Goal: Navigation & Orientation: Find specific page/section

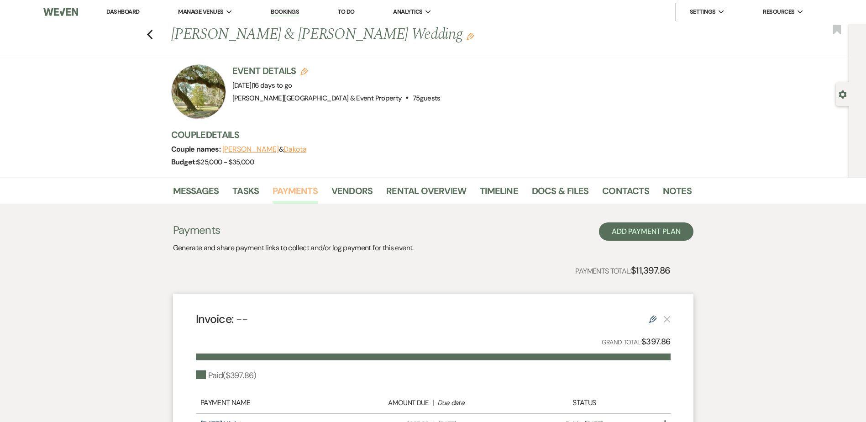
click at [288, 193] on link "Payments" at bounding box center [295, 194] width 45 height 20
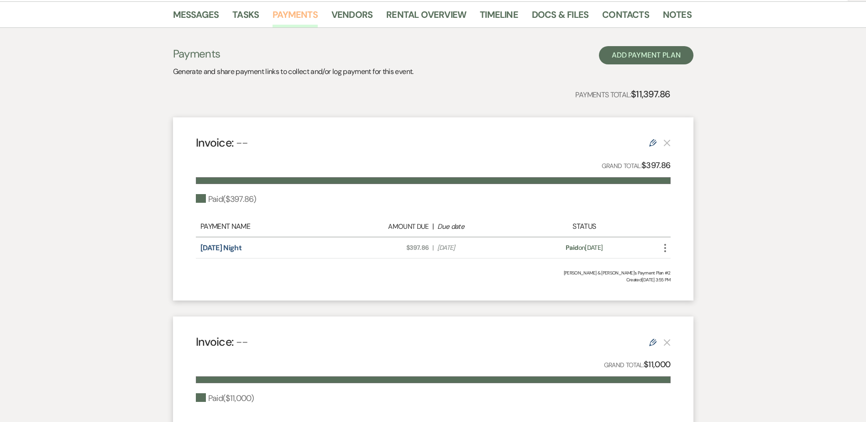
scroll to position [183, 0]
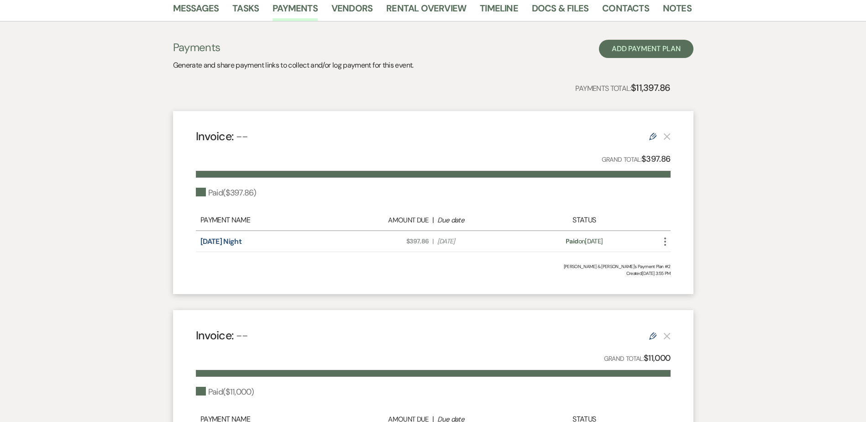
click at [666, 241] on use "button" at bounding box center [665, 241] width 2 height 8
click at [737, 213] on div "Messages Tasks Payments Vendors Rental Overview Timeline Docs & Files Contacts …" at bounding box center [433, 269] width 866 height 549
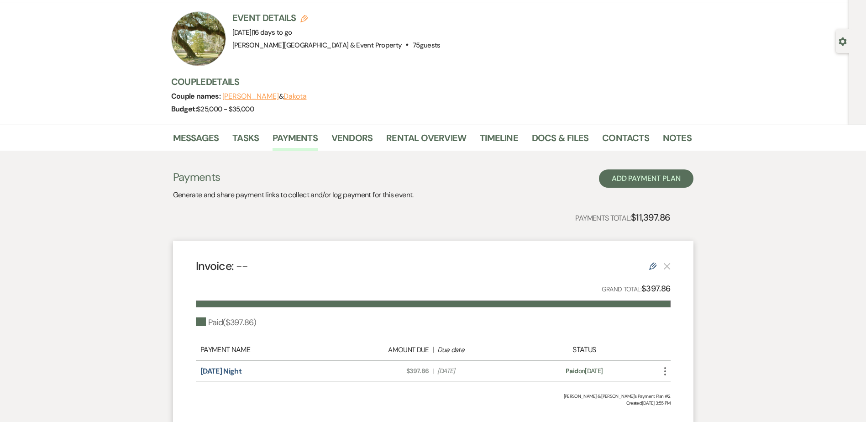
scroll to position [44, 0]
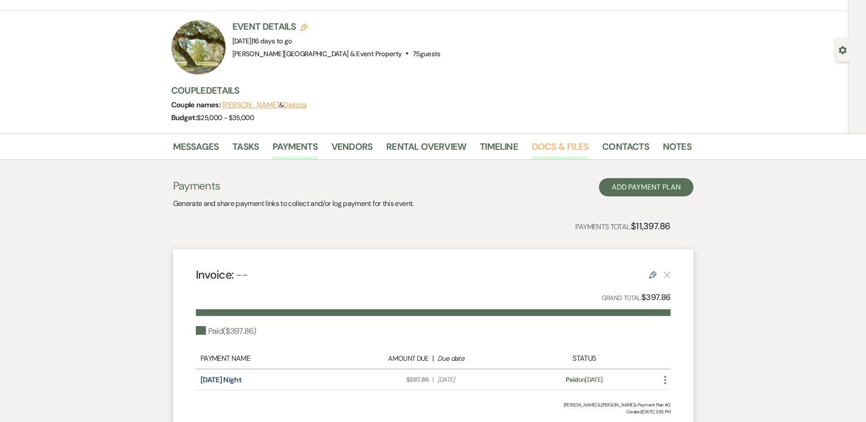
click at [542, 144] on link "Docs & Files" at bounding box center [560, 149] width 57 height 20
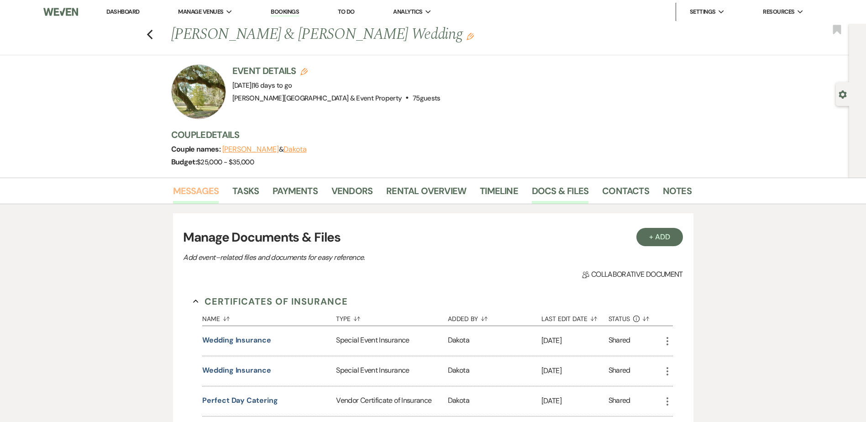
click at [190, 191] on link "Messages" at bounding box center [196, 194] width 46 height 20
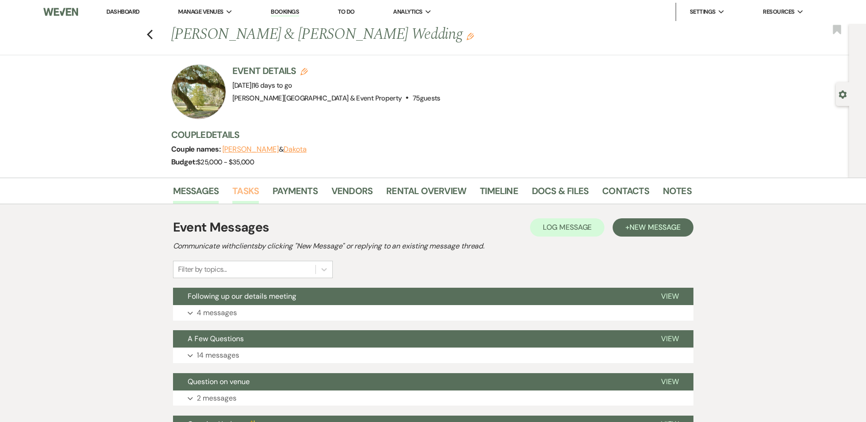
click at [247, 190] on link "Tasks" at bounding box center [245, 194] width 26 height 20
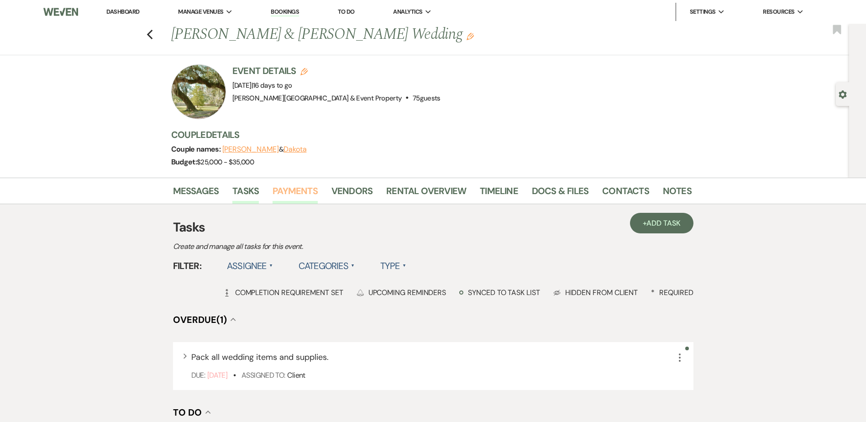
click at [301, 188] on link "Payments" at bounding box center [295, 194] width 45 height 20
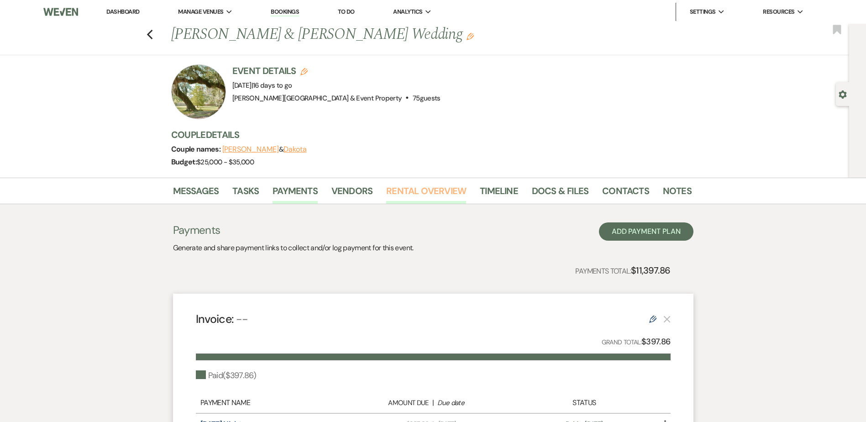
click at [421, 193] on link "Rental Overview" at bounding box center [426, 194] width 80 height 20
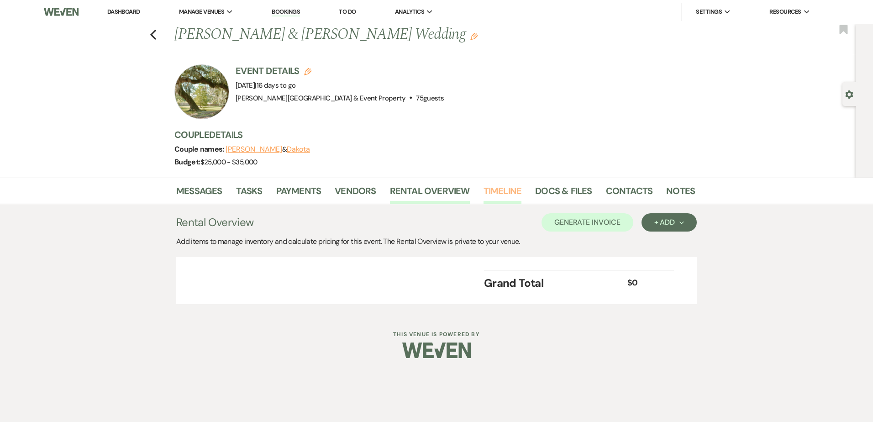
click at [495, 193] on link "Timeline" at bounding box center [503, 194] width 38 height 20
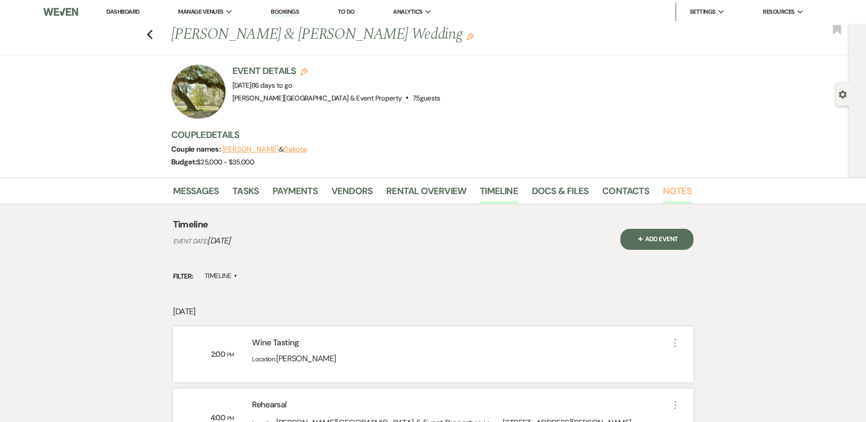
click at [663, 190] on link "Notes" at bounding box center [677, 194] width 29 height 20
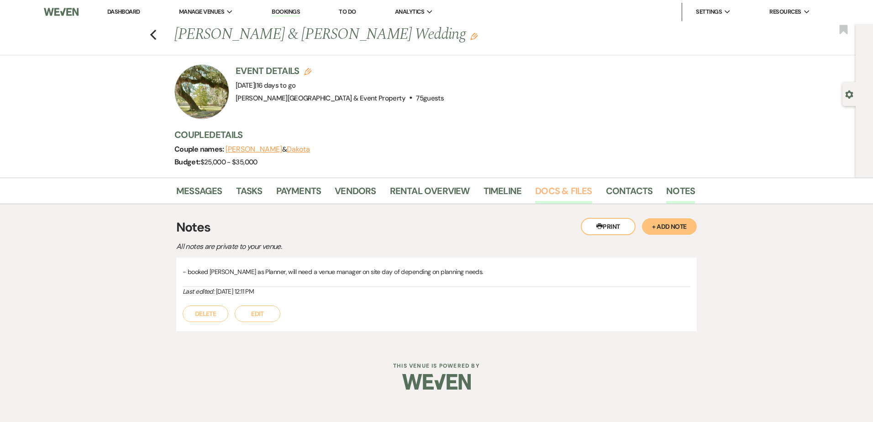
click at [569, 195] on link "Docs & Files" at bounding box center [563, 194] width 57 height 20
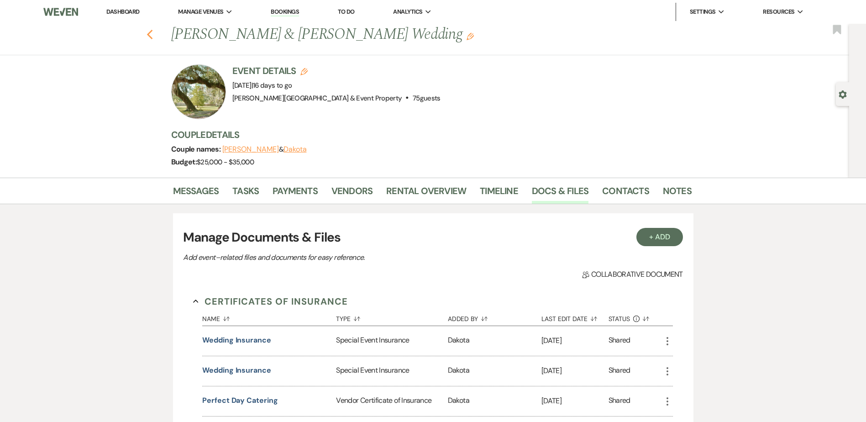
click at [152, 34] on use "button" at bounding box center [150, 35] width 6 height 10
